Goal: Task Accomplishment & Management: Use online tool/utility

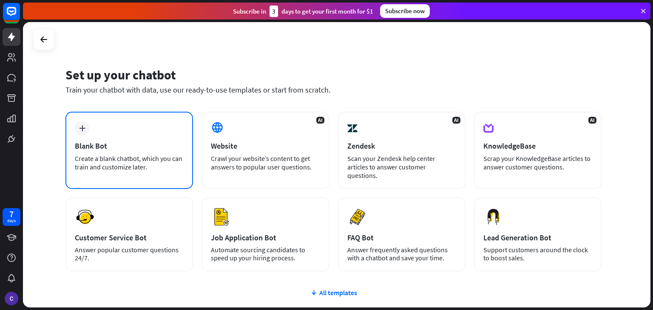
click at [140, 159] on div "Create a blank chatbot, which you can train and customize later." at bounding box center [129, 162] width 109 height 17
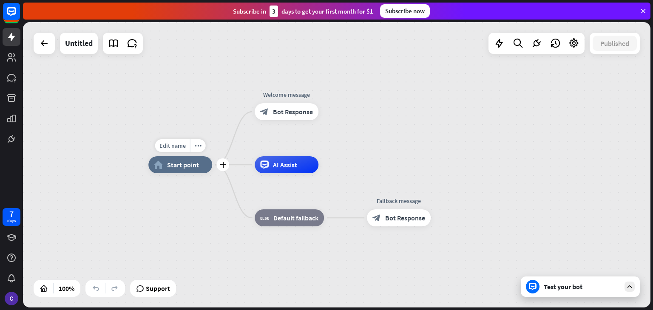
click at [180, 166] on span "Start point" at bounding box center [183, 165] width 32 height 8
click at [180, 147] on span "Edit name" at bounding box center [172, 146] width 26 height 8
click at [202, 124] on div "home_2 Start point Welcome message block_bot_response Bot Response AI Assist bl…" at bounding box center [336, 165] width 627 height 286
click at [279, 164] on span "AI Assist" at bounding box center [285, 165] width 24 height 8
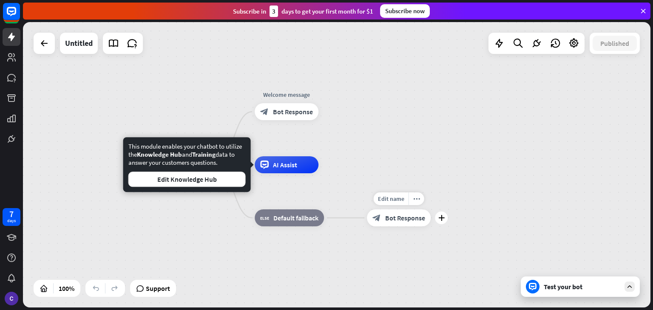
click at [393, 218] on span "Bot Response" at bounding box center [405, 218] width 40 height 8
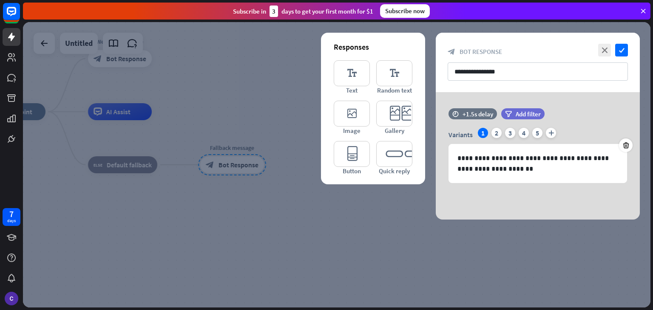
click at [353, 216] on div at bounding box center [336, 165] width 627 height 286
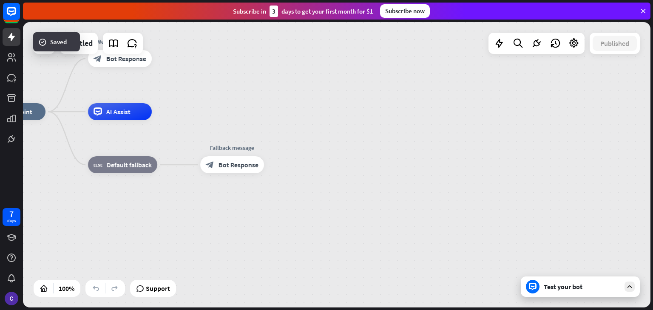
click at [38, 67] on div "home_2 Start point Welcome message block_bot_response Bot Response AI Assist bl…" at bounding box center [336, 165] width 627 height 286
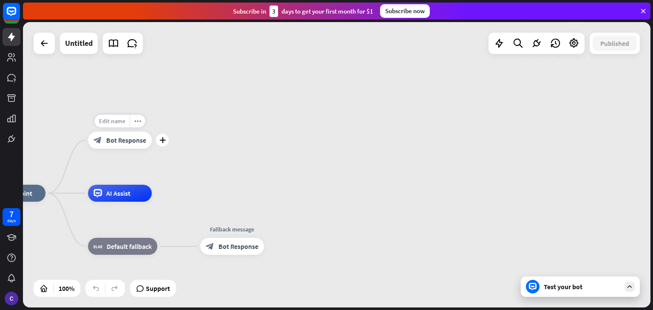
click at [116, 121] on span "Edit name" at bounding box center [112, 121] width 26 height 8
click at [122, 136] on span "Bot Response" at bounding box center [126, 140] width 40 height 8
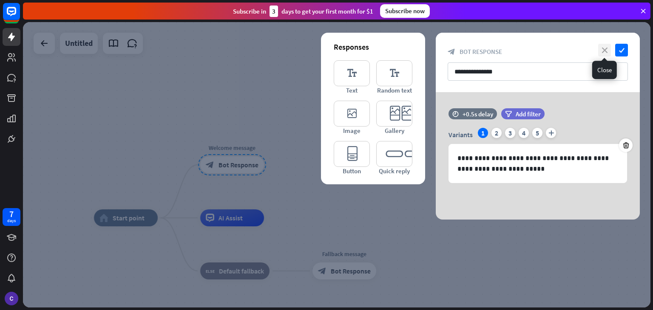
click at [607, 53] on icon "close" at bounding box center [604, 50] width 13 height 13
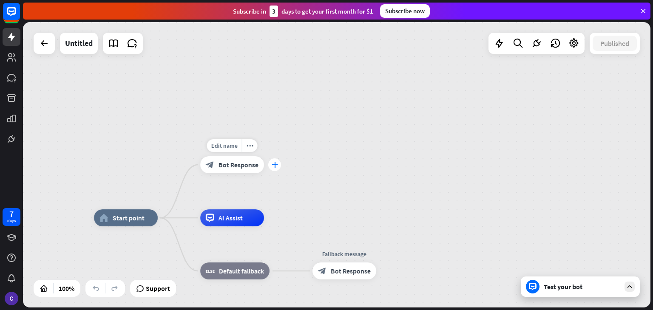
click at [273, 168] on div "plus" at bounding box center [274, 164] width 13 height 13
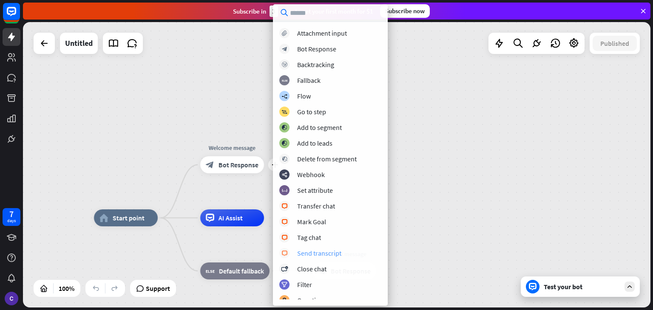
scroll to position [4, 0]
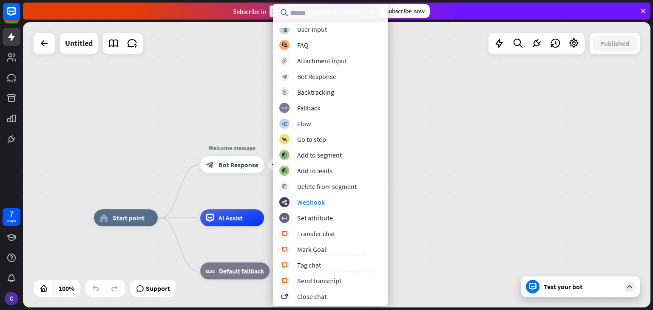
click at [173, 129] on div "home_2 Start point Edit name more_horiz plus Welcome message block_bot_response…" at bounding box center [336, 165] width 627 height 286
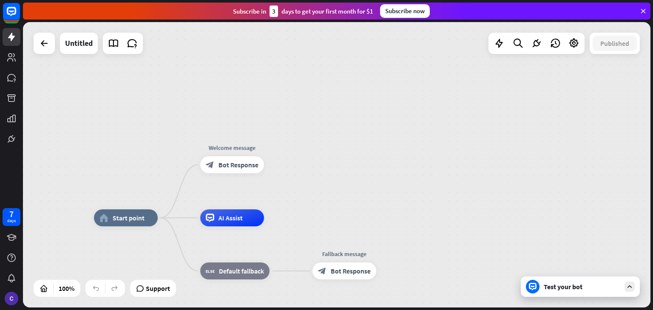
click at [563, 291] on div "Test your bot" at bounding box center [579, 287] width 119 height 20
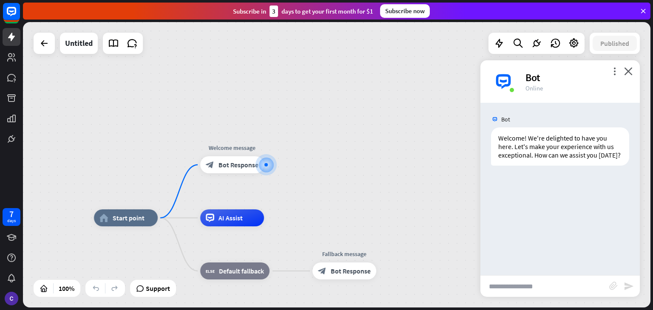
click at [534, 287] on input "text" at bounding box center [544, 286] width 129 height 21
type input "**********"
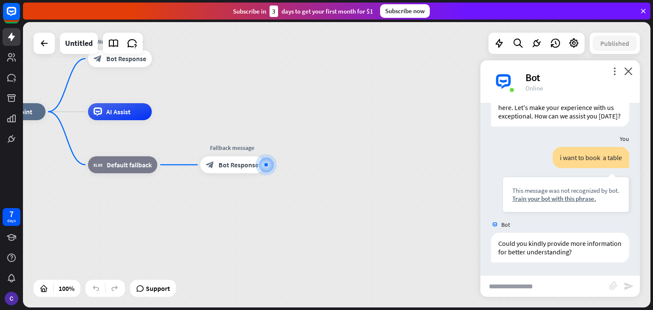
scroll to position [48, 0]
click at [138, 171] on div "block_fallback Default fallback" at bounding box center [122, 164] width 69 height 17
click at [150, 226] on div "home_2 Start point Welcome message block_bot_response Bot Response AI Assist bl…" at bounding box center [295, 255] width 627 height 286
click at [102, 118] on div "AI Assist" at bounding box center [120, 111] width 64 height 17
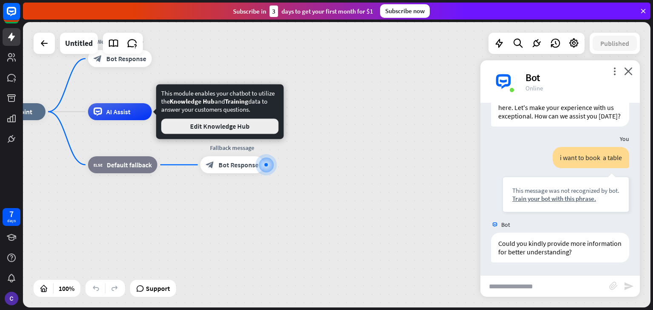
click at [198, 124] on button "Edit Knowledge Hub" at bounding box center [219, 126] width 117 height 15
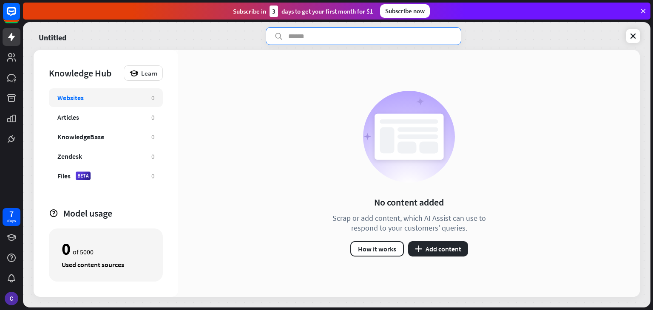
click at [311, 35] on input "text" at bounding box center [363, 36] width 195 height 18
type input "*"
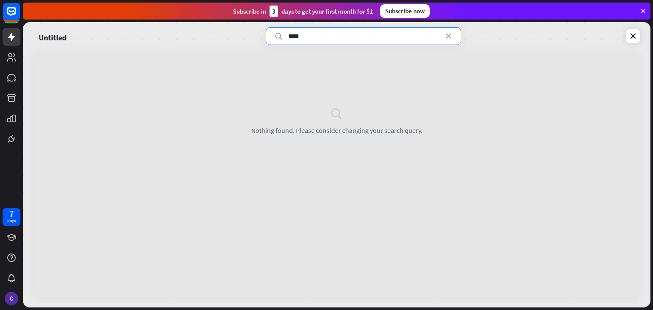
click at [446, 44] on input "****" at bounding box center [363, 36] width 195 height 18
type input "****"
click at [445, 34] on icon at bounding box center [448, 36] width 8 height 8
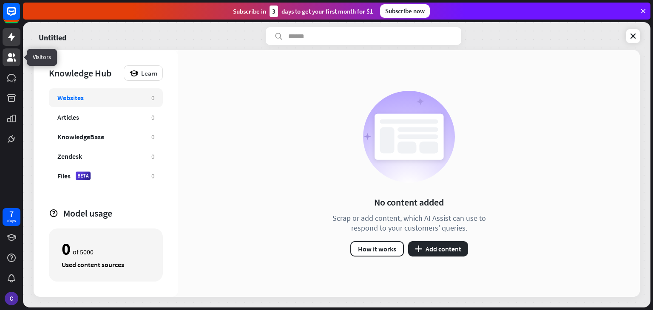
click at [8, 48] on link at bounding box center [12, 57] width 18 height 18
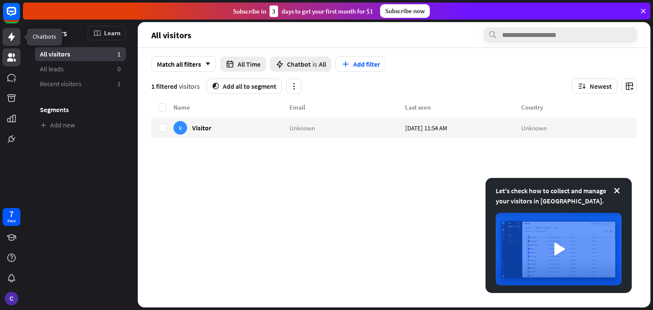
click at [6, 33] on icon at bounding box center [11, 37] width 10 height 10
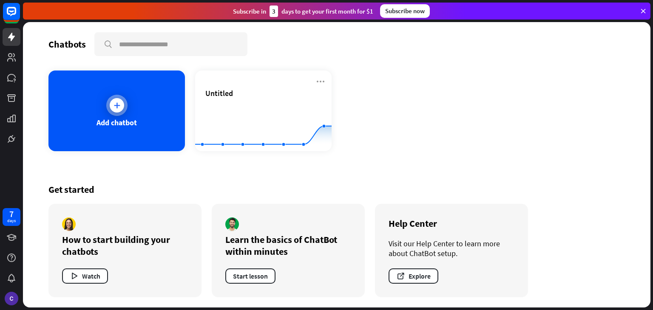
click at [115, 110] on div at bounding box center [117, 105] width 14 height 14
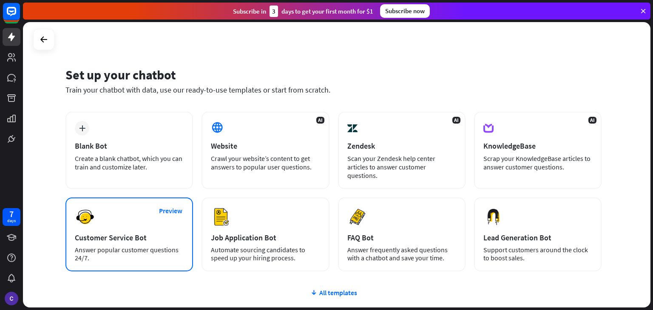
click at [167, 236] on div "Preview Customer Service Bot Answer popular customer questions 24/7." at bounding box center [128, 235] width 127 height 74
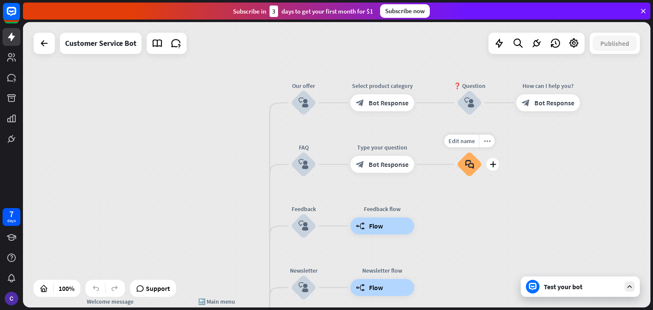
click at [467, 170] on div "block_faq" at bounding box center [468, 164] width 25 height 25
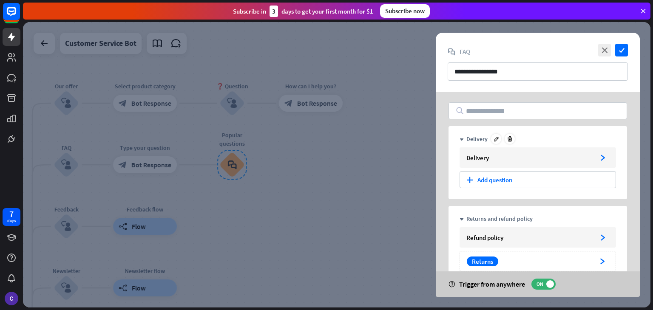
click at [469, 138] on div "Delivery" at bounding box center [476, 139] width 21 height 8
click at [596, 150] on div "Delivery arrowhead_right" at bounding box center [537, 157] width 156 height 20
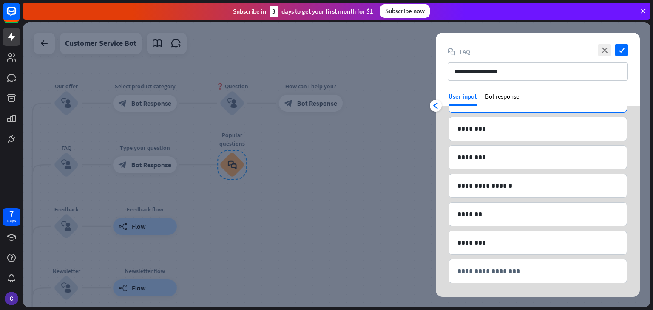
scroll to position [142, 0]
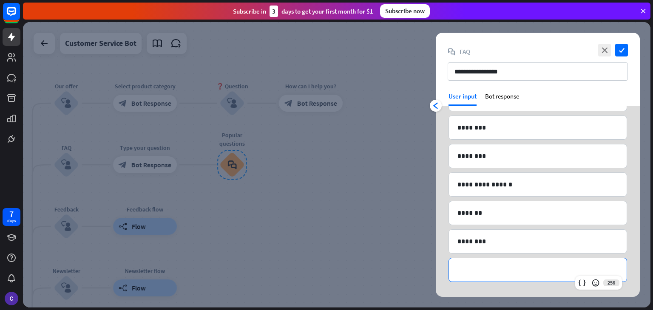
click at [484, 269] on p "**********" at bounding box center [537, 270] width 161 height 11
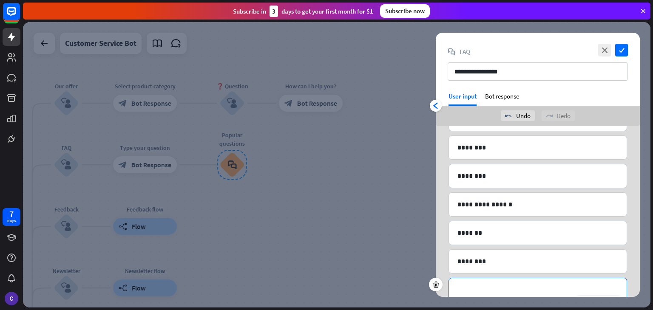
scroll to position [139, 0]
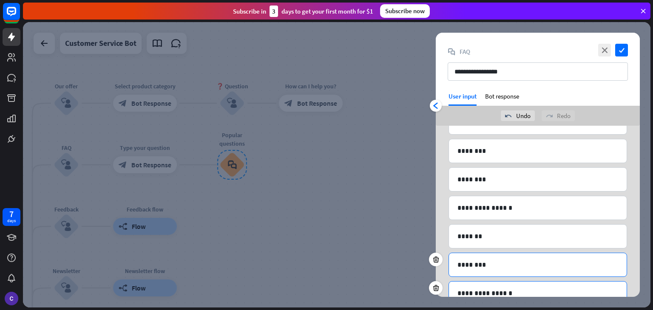
click at [462, 260] on p "********" at bounding box center [537, 265] width 161 height 11
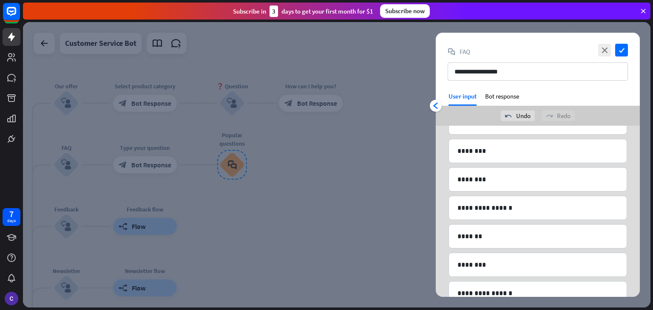
click at [402, 188] on div at bounding box center [336, 165] width 627 height 286
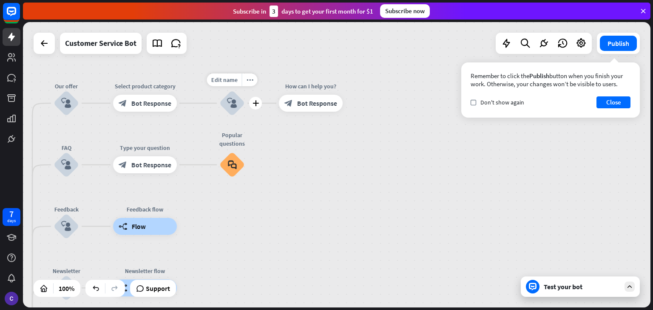
click at [236, 105] on icon "block_user_input" at bounding box center [232, 103] width 10 height 10
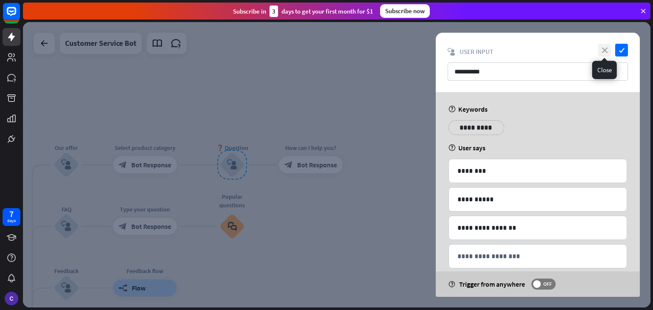
click at [606, 46] on icon "close" at bounding box center [604, 50] width 13 height 13
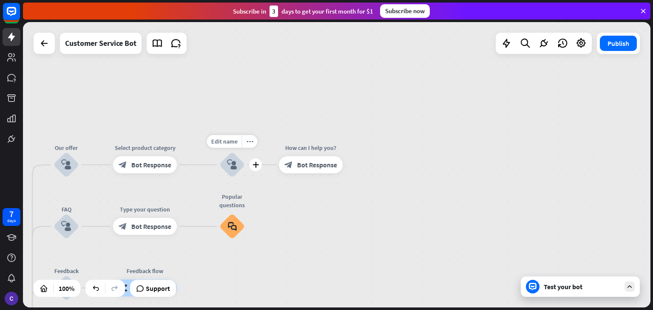
click at [240, 172] on div "block_user_input" at bounding box center [231, 164] width 25 height 25
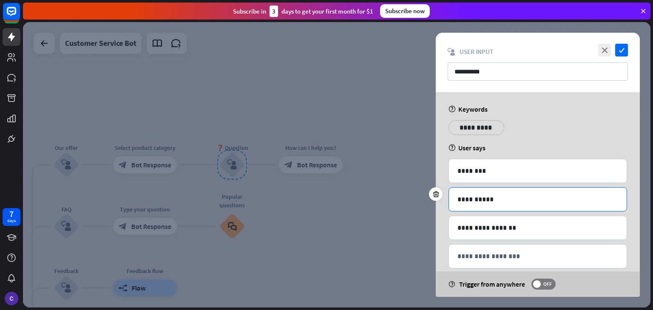
scroll to position [13, 0]
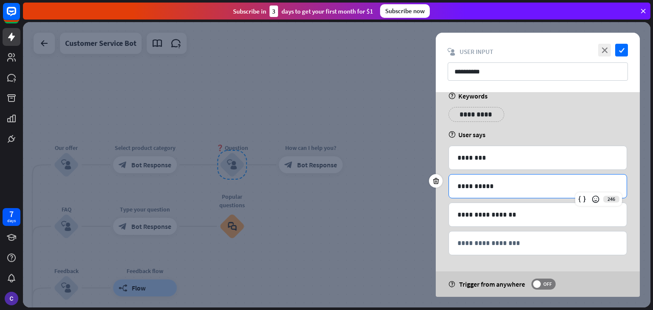
click at [489, 187] on p "**********" at bounding box center [537, 186] width 161 height 11
click at [510, 187] on p "**********" at bounding box center [537, 186] width 161 height 11
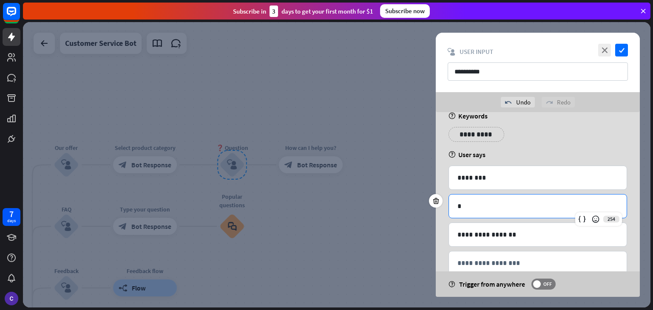
scroll to position [0, 0]
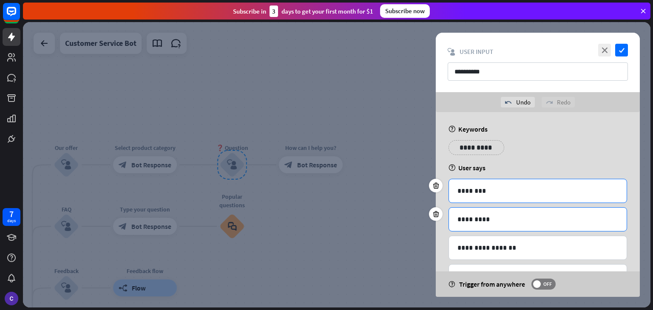
click at [510, 187] on p "********" at bounding box center [537, 191] width 161 height 11
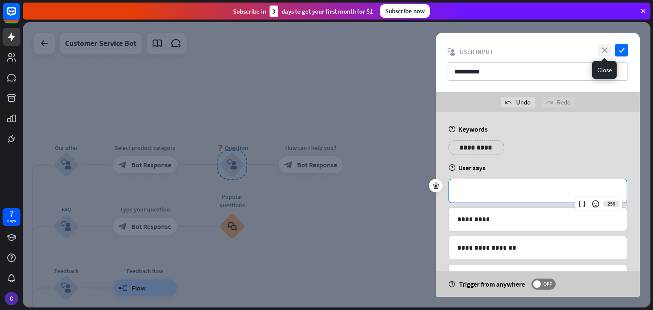
click at [605, 53] on icon "close" at bounding box center [604, 50] width 13 height 13
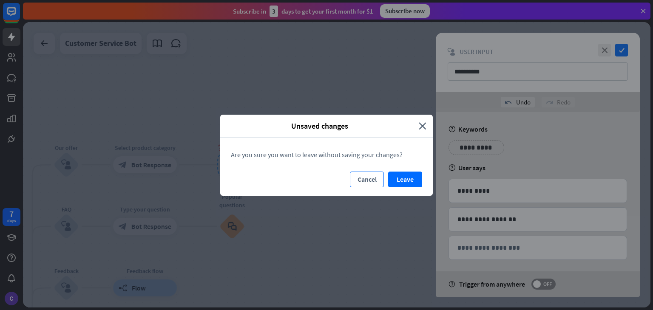
click at [370, 180] on button "Cancel" at bounding box center [367, 180] width 34 height 16
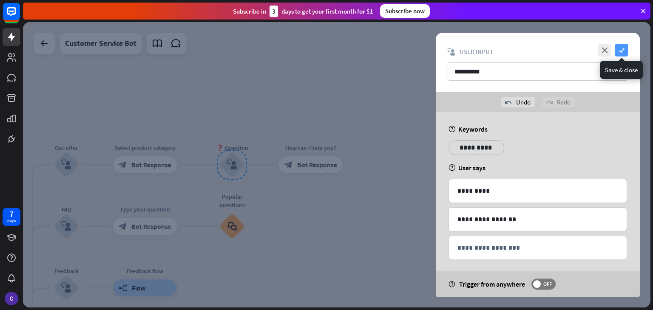
click at [621, 51] on icon "check" at bounding box center [621, 50] width 13 height 13
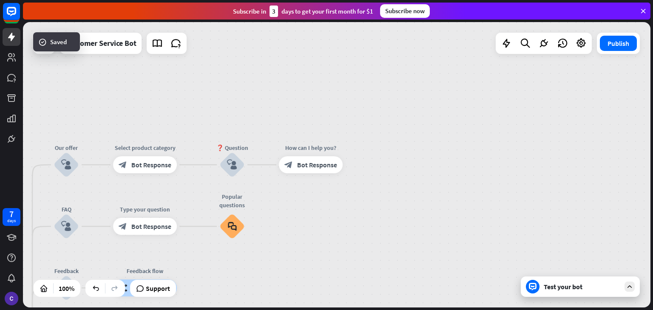
click at [543, 288] on div "Test your bot" at bounding box center [579, 287] width 119 height 20
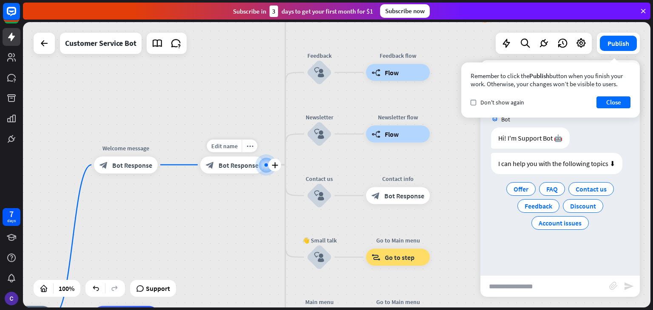
click at [226, 167] on span "Bot Response" at bounding box center [238, 165] width 40 height 8
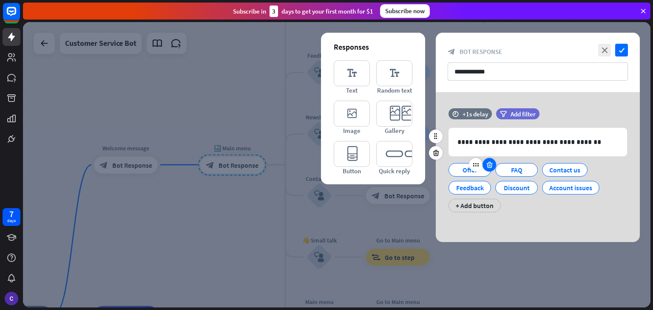
click at [488, 166] on icon at bounding box center [489, 165] width 8 height 8
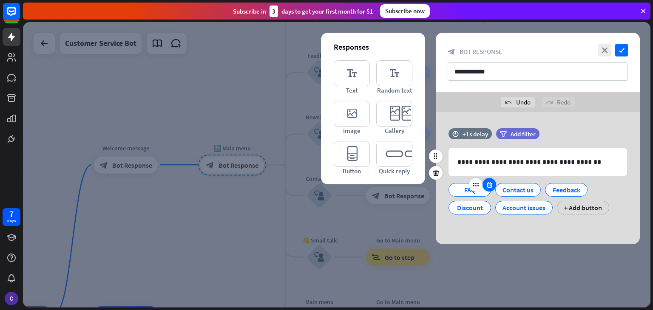
click at [489, 187] on icon at bounding box center [489, 185] width 8 height 8
click at [489, 184] on icon at bounding box center [492, 185] width 8 height 8
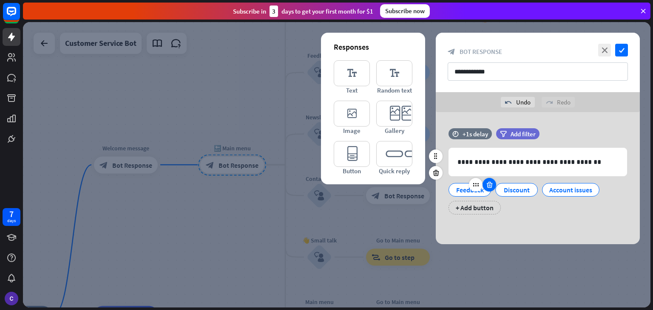
click at [488, 184] on icon at bounding box center [489, 185] width 8 height 8
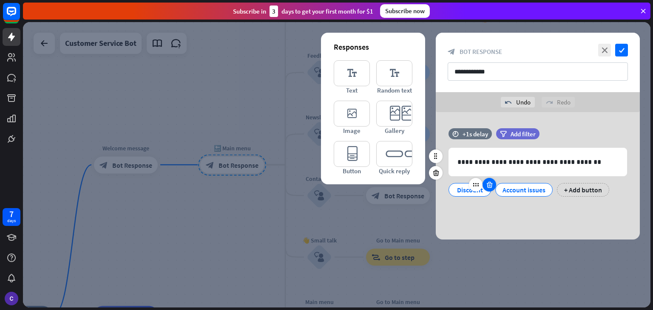
click at [488, 184] on icon at bounding box center [489, 185] width 8 height 8
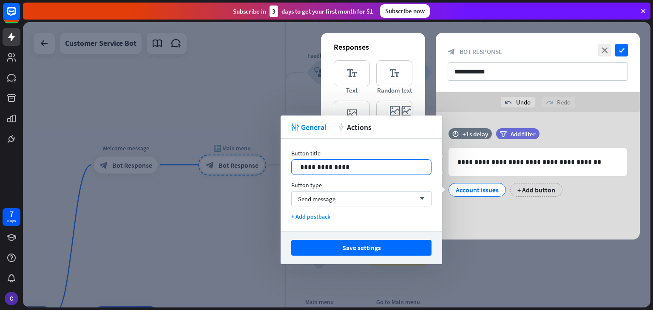
click at [377, 167] on p "**********" at bounding box center [361, 167] width 122 height 11
click at [546, 192] on div "+ Add button" at bounding box center [540, 190] width 52 height 14
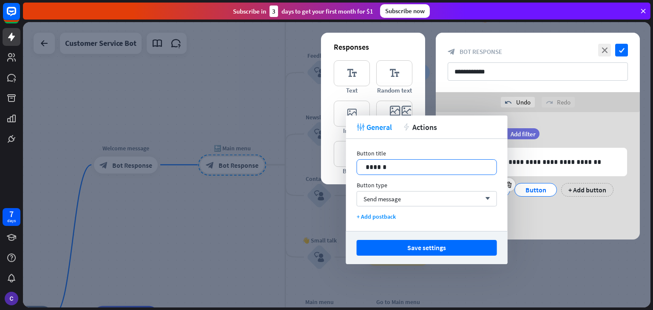
click at [432, 170] on p "******" at bounding box center [426, 167] width 122 height 11
click at [522, 264] on div at bounding box center [336, 165] width 627 height 286
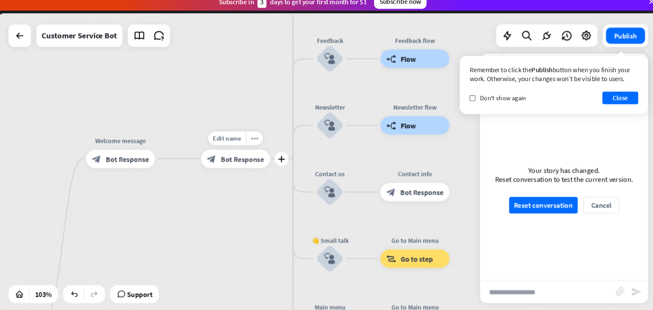
click at [235, 159] on span "Bot Response" at bounding box center [255, 160] width 41 height 9
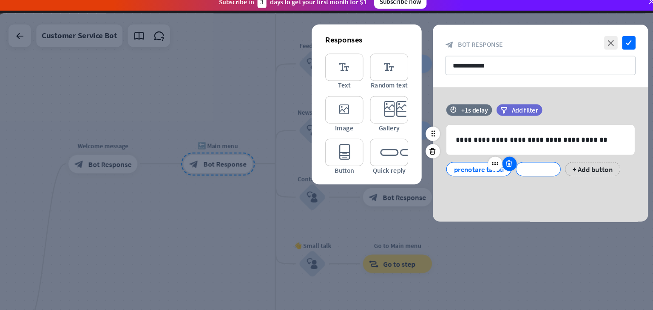
click at [507, 170] on div at bounding box center [508, 165] width 14 height 14
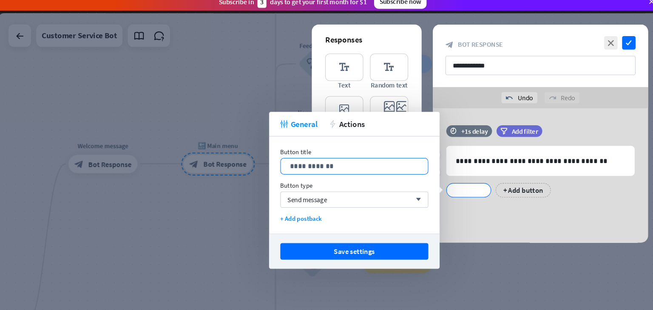
drag, startPoint x: 367, startPoint y: 166, endPoint x: 373, endPoint y: 168, distance: 7.1
click at [373, 168] on p "**********" at bounding box center [361, 167] width 122 height 11
click at [508, 185] on div "+ Add button" at bounding box center [521, 190] width 52 height 14
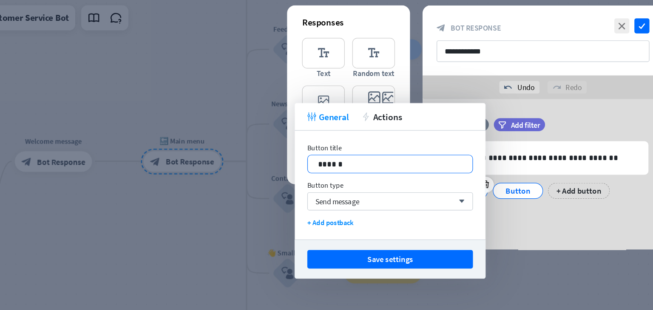
click at [421, 162] on p "******" at bounding box center [408, 167] width 122 height 11
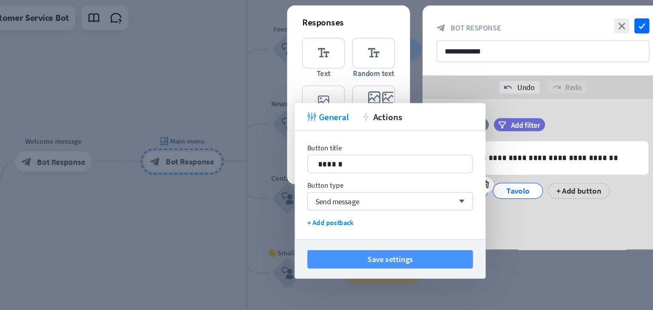
click at [431, 251] on button "Save settings" at bounding box center [408, 248] width 140 height 16
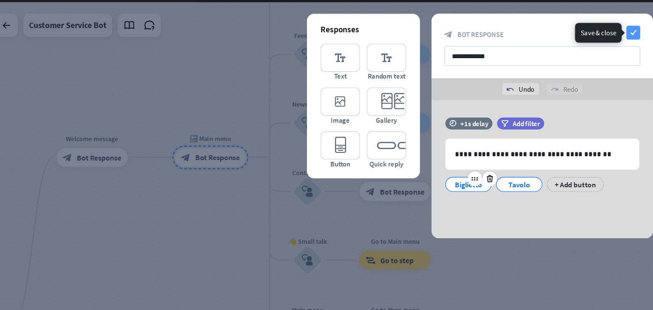
click at [625, 52] on icon "check" at bounding box center [621, 50] width 13 height 13
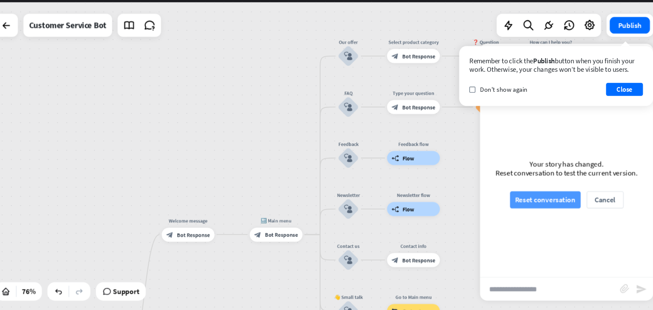
click at [543, 206] on button "Reset conversation" at bounding box center [540, 204] width 65 height 16
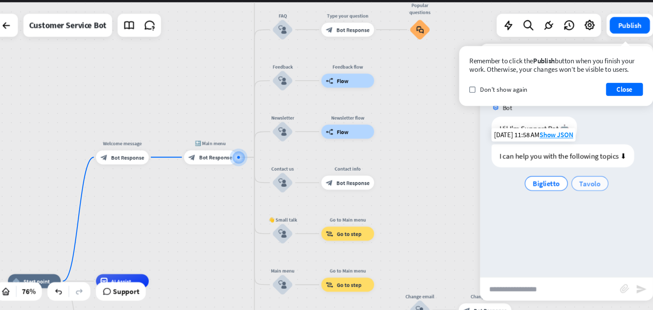
click at [577, 190] on span "Tavolo" at bounding box center [581, 189] width 20 height 8
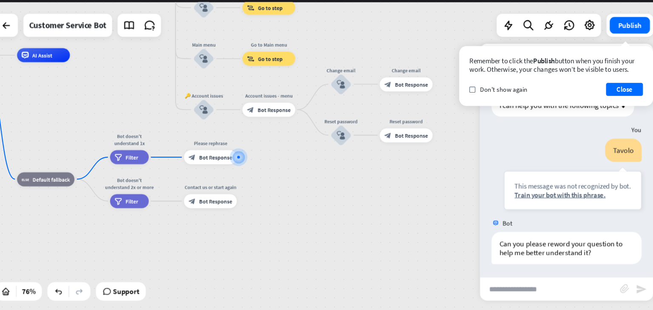
scroll to position [48, 0]
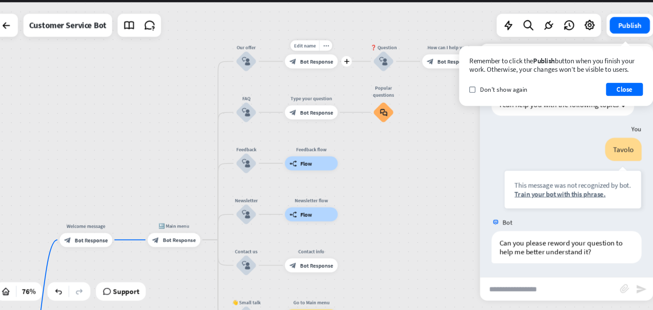
click at [322, 83] on div "Edit name more_horiz plus Select product category block_bot_response Bot Respon…" at bounding box center [324, 76] width 48 height 13
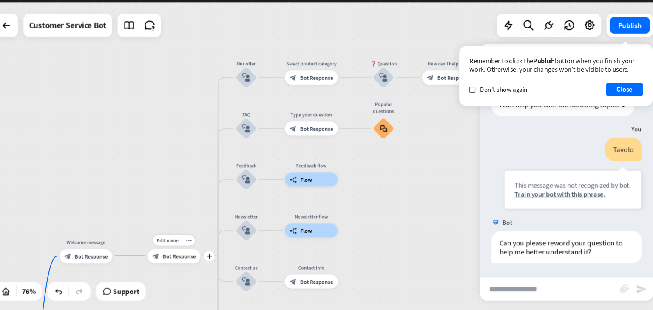
click at [205, 262] on div "Edit name more_horiz plus 🔙 Main menu block_bot_response Bot Response" at bounding box center [198, 255] width 48 height 13
click at [311, 98] on div "block_bot_response Bot Response" at bounding box center [324, 91] width 48 height 13
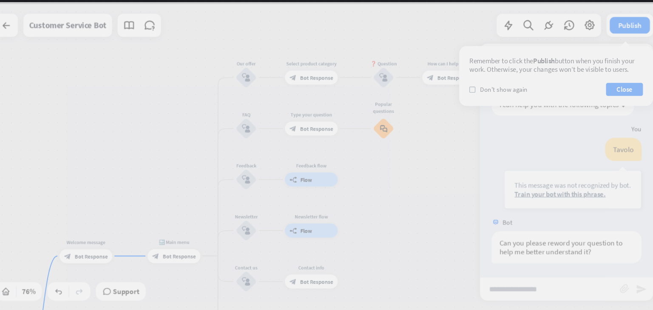
click at [311, 98] on div at bounding box center [336, 165] width 627 height 286
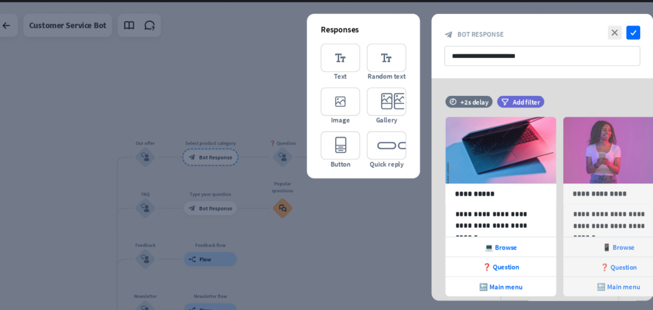
click at [407, 243] on div at bounding box center [336, 165] width 627 height 286
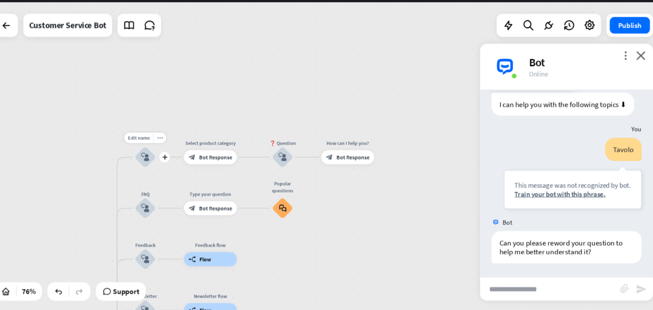
click at [171, 173] on div "block_user_input" at bounding box center [172, 165] width 20 height 20
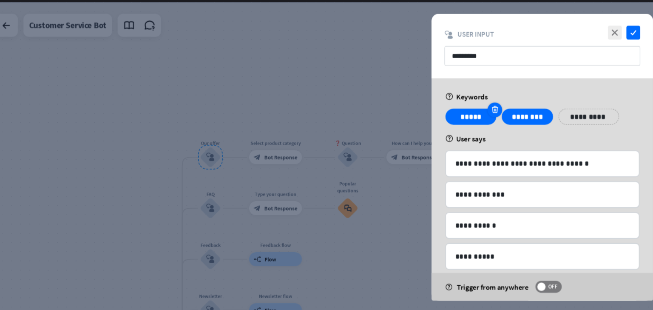
click at [494, 124] on icon at bounding box center [494, 122] width 8 height 8
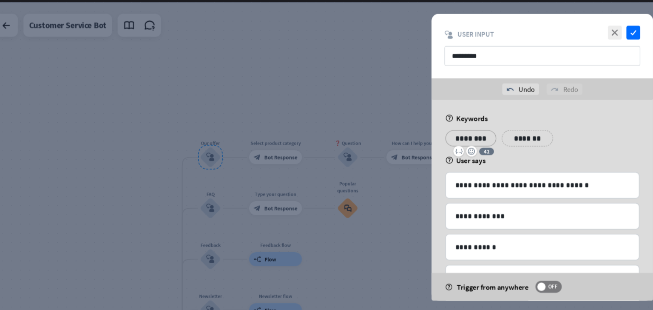
click at [485, 143] on p "********" at bounding box center [472, 147] width 34 height 11
click at [604, 45] on icon "close" at bounding box center [604, 50] width 13 height 13
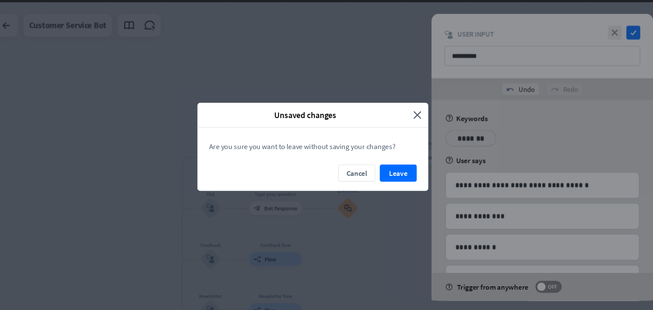
click at [418, 188] on div "Cancel Leave" at bounding box center [326, 184] width 212 height 24
click at [413, 183] on button "Leave" at bounding box center [405, 180] width 34 height 16
